Goal: Task Accomplishment & Management: Use online tool/utility

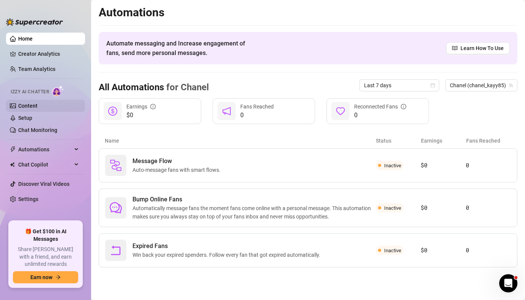
click at [34, 105] on link "Content" at bounding box center [27, 106] width 19 height 6
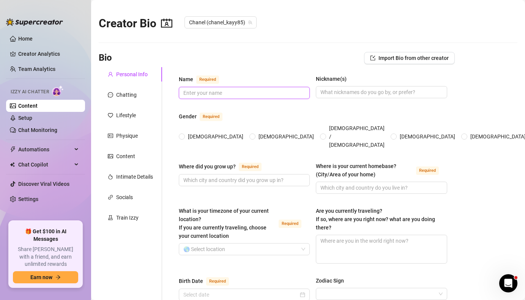
click at [210, 96] on input "Name Required" at bounding box center [243, 93] width 120 height 8
click at [32, 118] on link "Setup" at bounding box center [25, 118] width 14 height 6
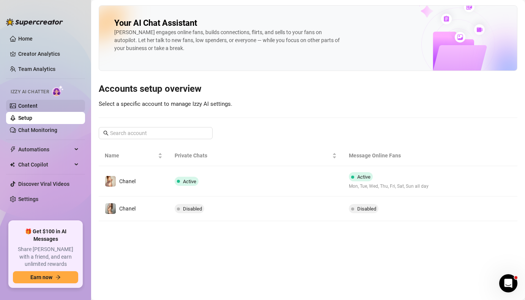
click at [29, 106] on link "Content" at bounding box center [27, 106] width 19 height 6
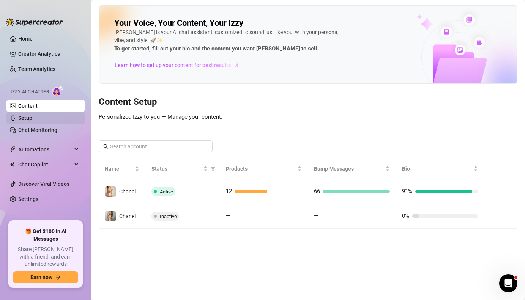
click at [32, 119] on link "Setup" at bounding box center [25, 118] width 14 height 6
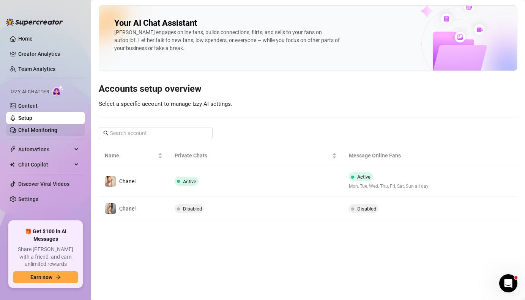
click at [33, 129] on link "Chat Monitoring" at bounding box center [37, 130] width 39 height 6
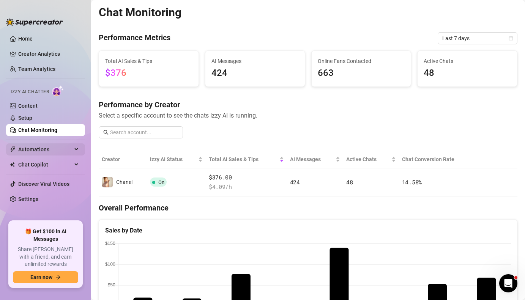
click at [35, 151] on span "Automations" at bounding box center [45, 149] width 54 height 12
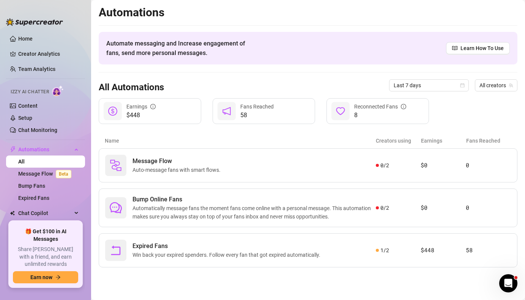
click at [36, 91] on span "Izzy AI Chatter" at bounding box center [30, 91] width 38 height 7
click at [34, 128] on link "Chat Monitoring" at bounding box center [37, 130] width 39 height 6
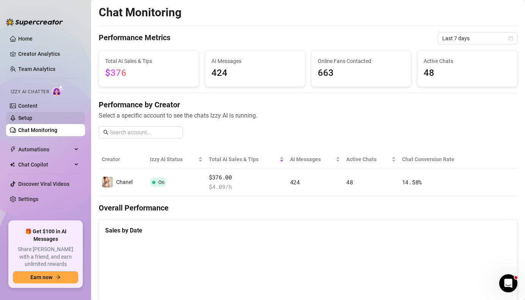
click at [24, 118] on link "Setup" at bounding box center [25, 118] width 14 height 6
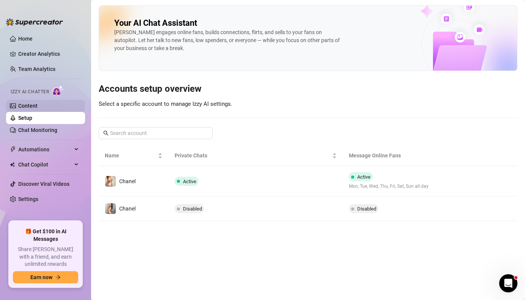
click at [24, 109] on link "Content" at bounding box center [27, 106] width 19 height 6
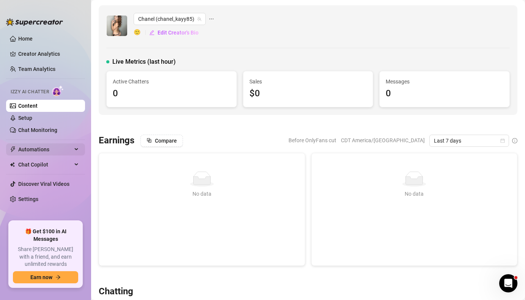
click at [31, 149] on span "Automations" at bounding box center [45, 149] width 54 height 12
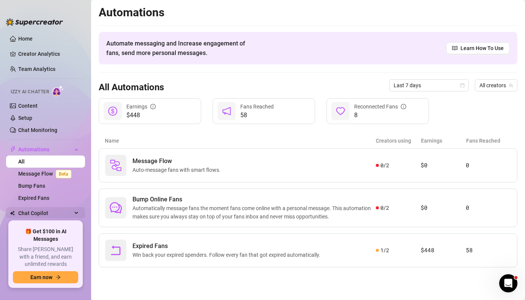
click at [25, 212] on span "Chat Copilot" at bounding box center [45, 213] width 54 height 12
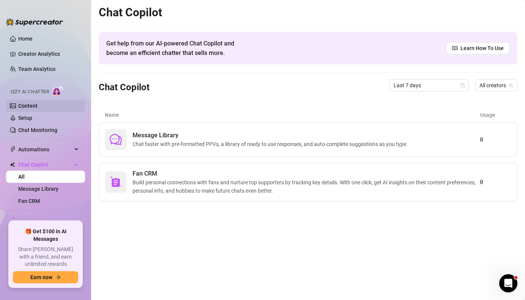
click at [37, 105] on link "Content" at bounding box center [27, 106] width 19 height 6
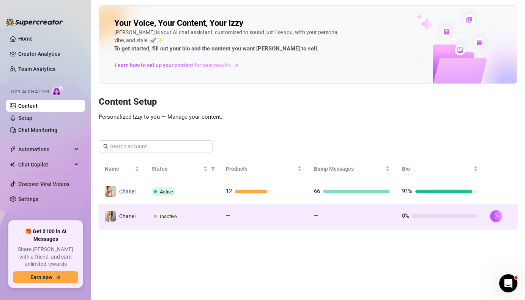
click at [167, 218] on span "Inactive" at bounding box center [168, 217] width 17 height 6
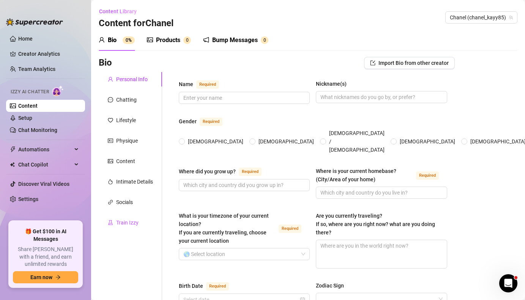
click at [124, 223] on div "Train Izzy" at bounding box center [127, 222] width 22 height 8
